Goal: Transaction & Acquisition: Purchase product/service

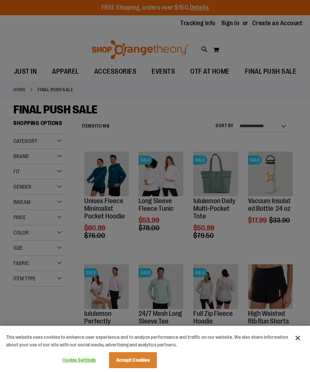
click at [296, 341] on button "Close" at bounding box center [297, 338] width 17 height 17
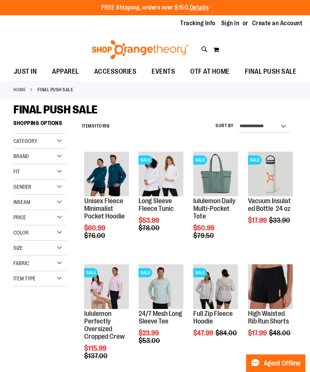
click at [36, 144] on span "Category" at bounding box center [25, 141] width 24 height 6
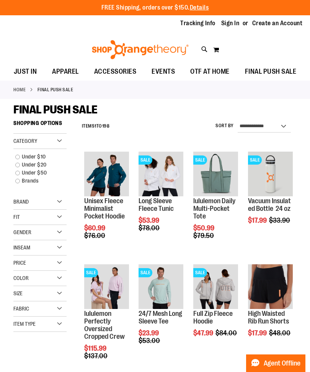
click at [24, 204] on span "Brand" at bounding box center [20, 202] width 15 height 6
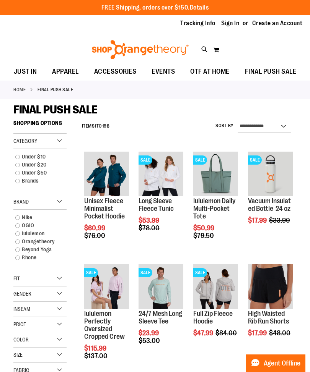
click at [41, 238] on link "lululemon" at bounding box center [36, 234] width 51 height 8
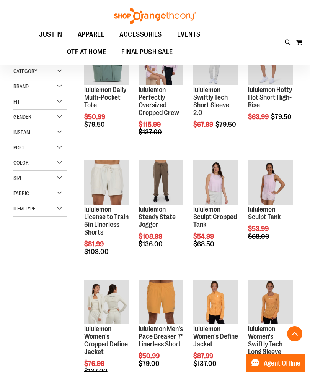
scroll to position [116, 0]
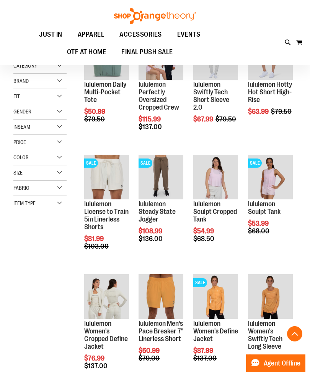
click at [54, 120] on div "Gender" at bounding box center [39, 111] width 53 height 15
click at [47, 140] on span "31 items" at bounding box center [45, 136] width 13 height 8
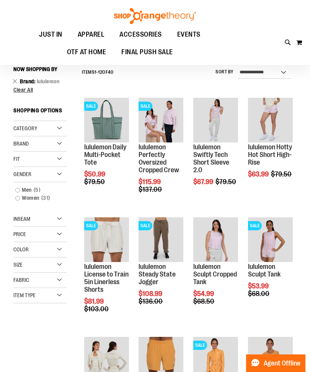
scroll to position [51, 0]
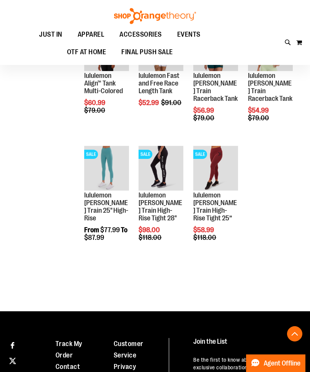
scroll to position [841, 0]
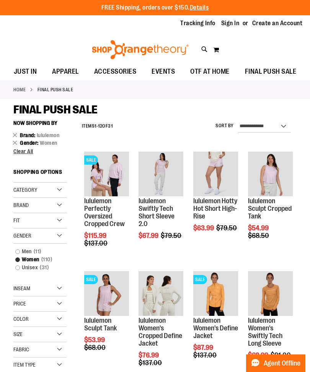
click at [61, 210] on div "Brand" at bounding box center [39, 205] width 53 height 15
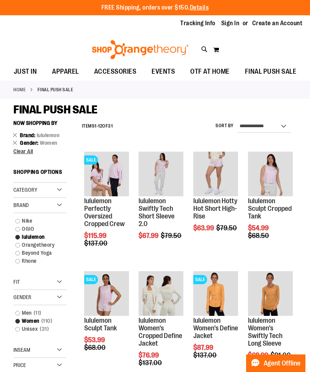
click at [46, 257] on link "Beyond Yoga" at bounding box center [36, 253] width 51 height 8
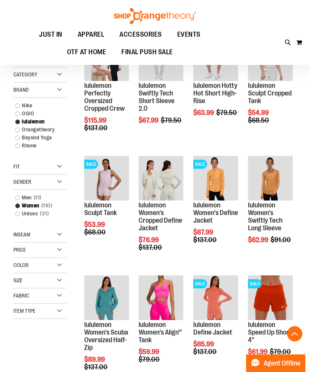
scroll to position [116, 0]
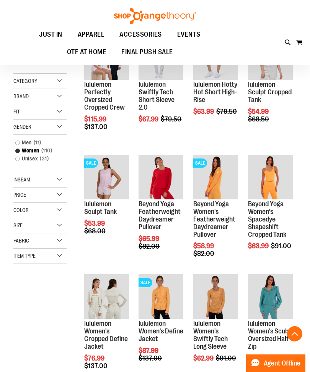
click at [34, 135] on div "Gender" at bounding box center [39, 127] width 53 height 15
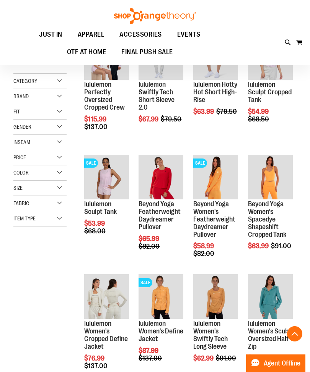
click at [27, 135] on div "Gender" at bounding box center [39, 127] width 53 height 15
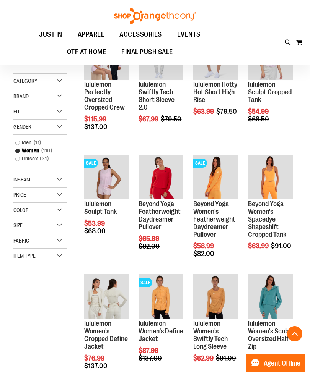
click at [19, 99] on span "Brand" at bounding box center [20, 96] width 15 height 6
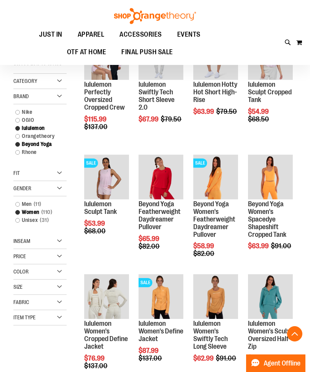
click at [18, 132] on link "lululemon" at bounding box center [36, 128] width 51 height 8
